Goal: Task Accomplishment & Management: Use online tool/utility

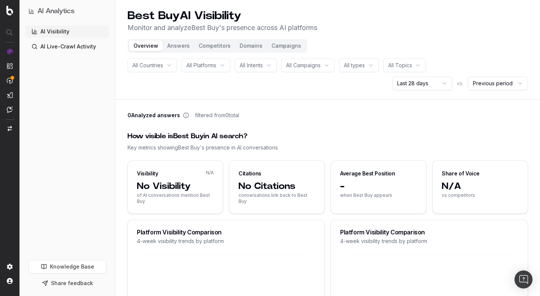
click at [350, 43] on header "Best Buy AI Visibility Monitor and analyze Best Buy 's presence across AI platf…" at bounding box center [328, 49] width 425 height 99
click at [278, 49] on button "Campaigns" at bounding box center [286, 46] width 39 height 11
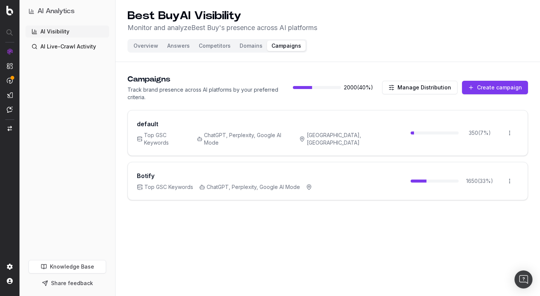
click at [485, 87] on button "Create campaign" at bounding box center [495, 88] width 66 height 14
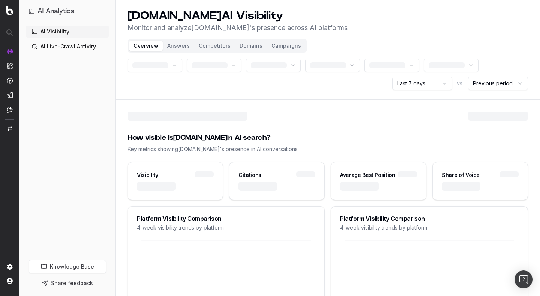
click at [286, 44] on button "Campaigns" at bounding box center [286, 46] width 39 height 11
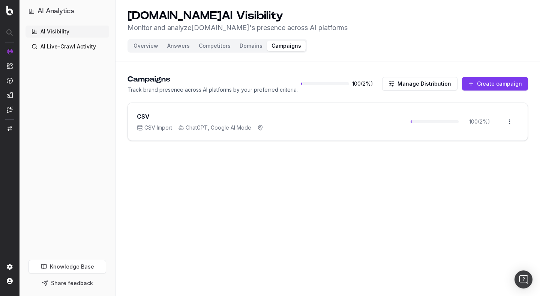
click at [495, 85] on button "Create campaign" at bounding box center [495, 84] width 66 height 14
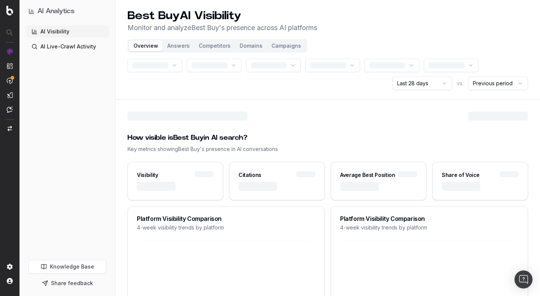
click at [278, 46] on button "Campaigns" at bounding box center [286, 46] width 39 height 11
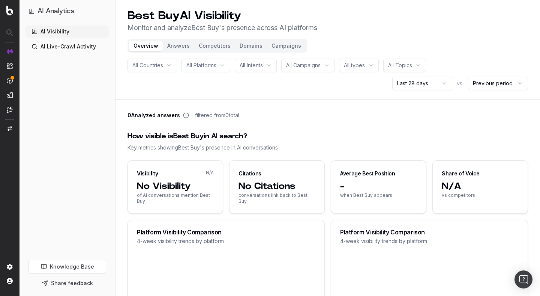
click at [278, 45] on button "Campaigns" at bounding box center [286, 46] width 39 height 11
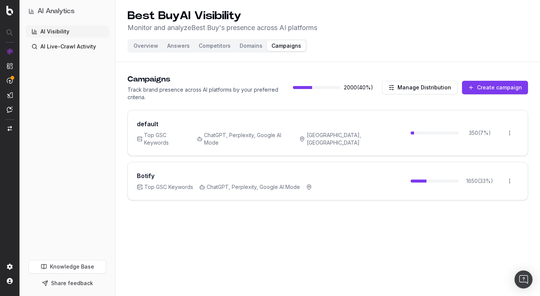
click at [503, 85] on button "Create campaign" at bounding box center [495, 88] width 66 height 14
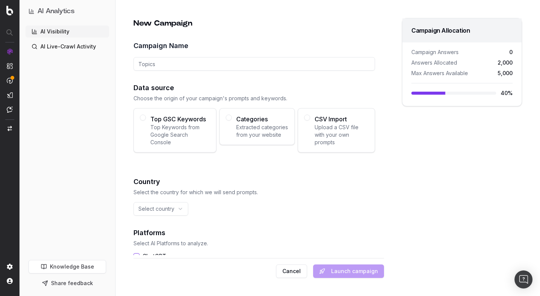
click at [261, 133] on span "Extracted categories from your website" at bounding box center [262, 130] width 52 height 15
click at [232, 120] on button "Categories Extracted categories from your website" at bounding box center [229, 117] width 6 height 6
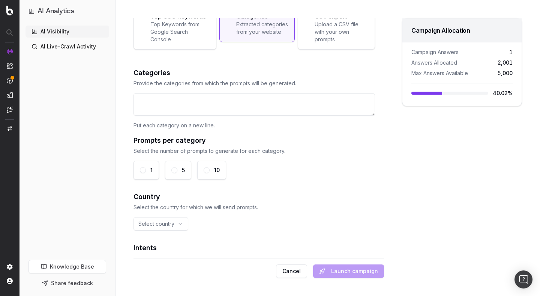
scroll to position [108, 0]
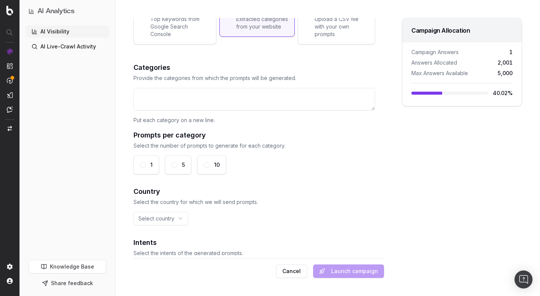
click at [257, 98] on textarea at bounding box center [255, 99] width 242 height 23
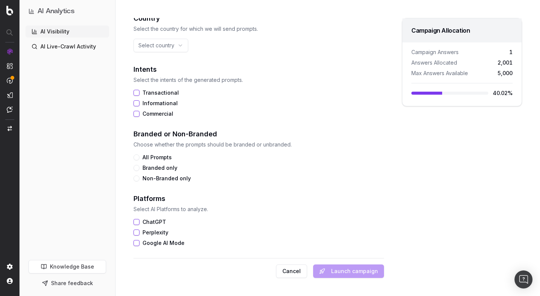
scroll to position [277, 0]
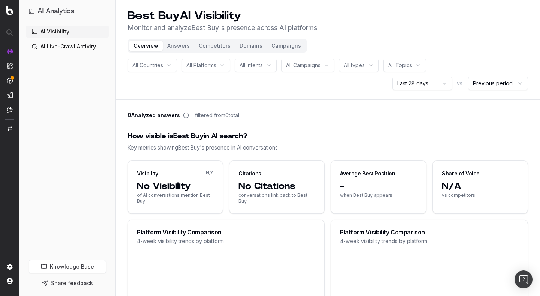
click at [276, 38] on header "Best Buy AI Visibility Monitor and analyze Best Buy 's presence across AI platf…" at bounding box center [328, 49] width 425 height 99
click at [278, 44] on button "Campaigns" at bounding box center [286, 46] width 39 height 11
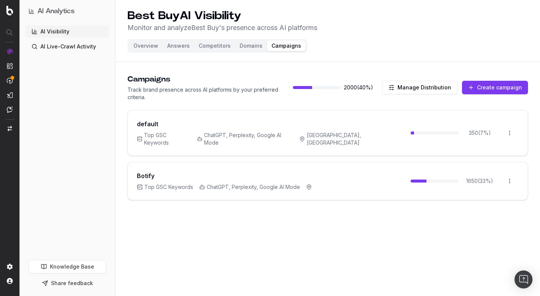
click at [501, 84] on button "Create campaign" at bounding box center [495, 88] width 66 height 14
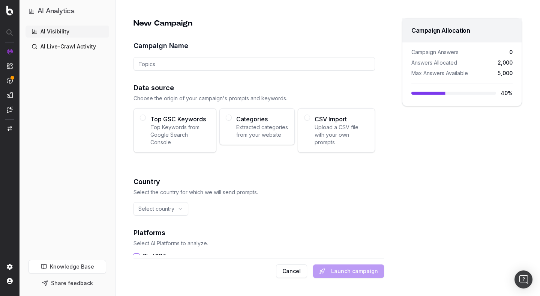
scroll to position [34, 0]
